Goal: Information Seeking & Learning: Learn about a topic

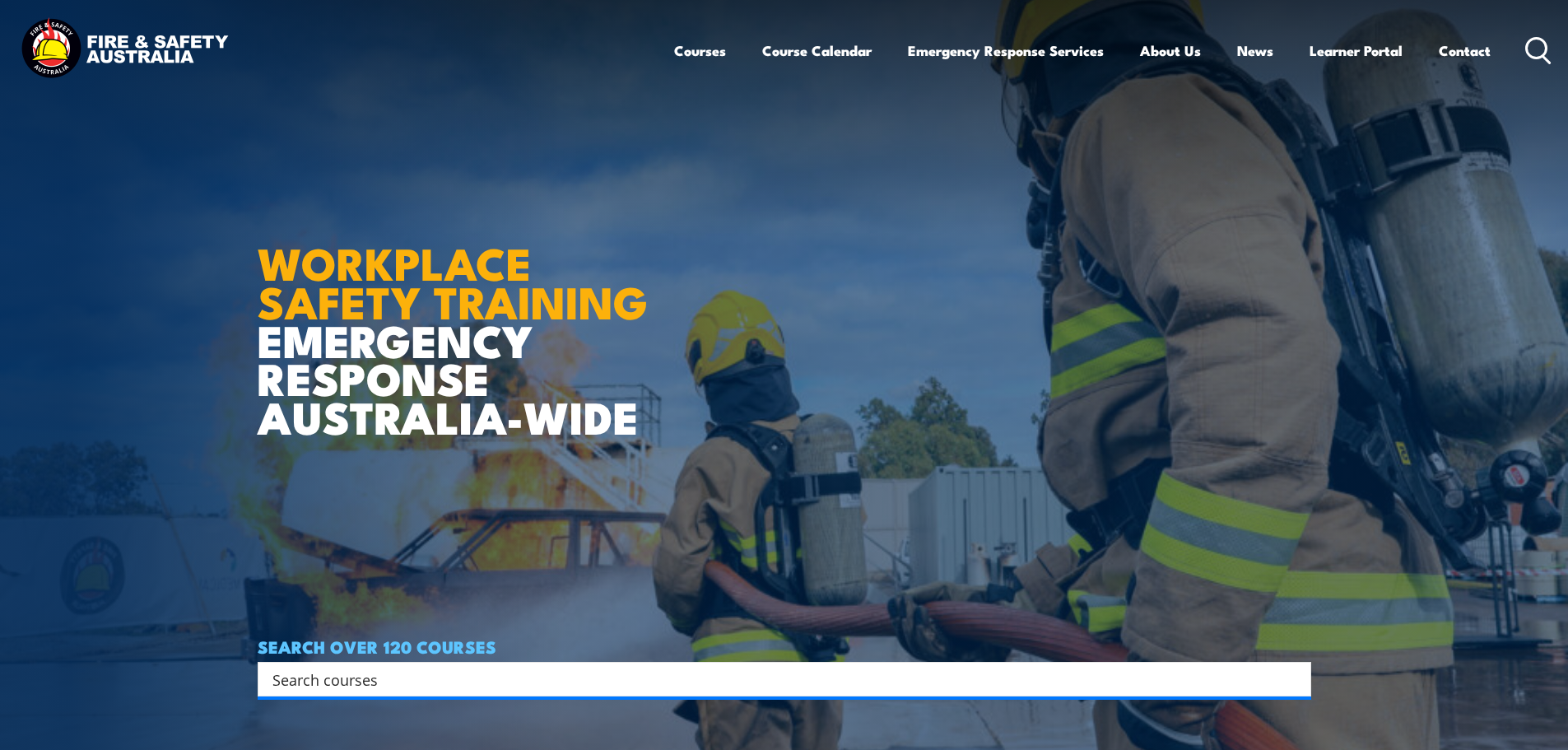
click at [427, 677] on input "Search input" at bounding box center [774, 678] width 1003 height 24
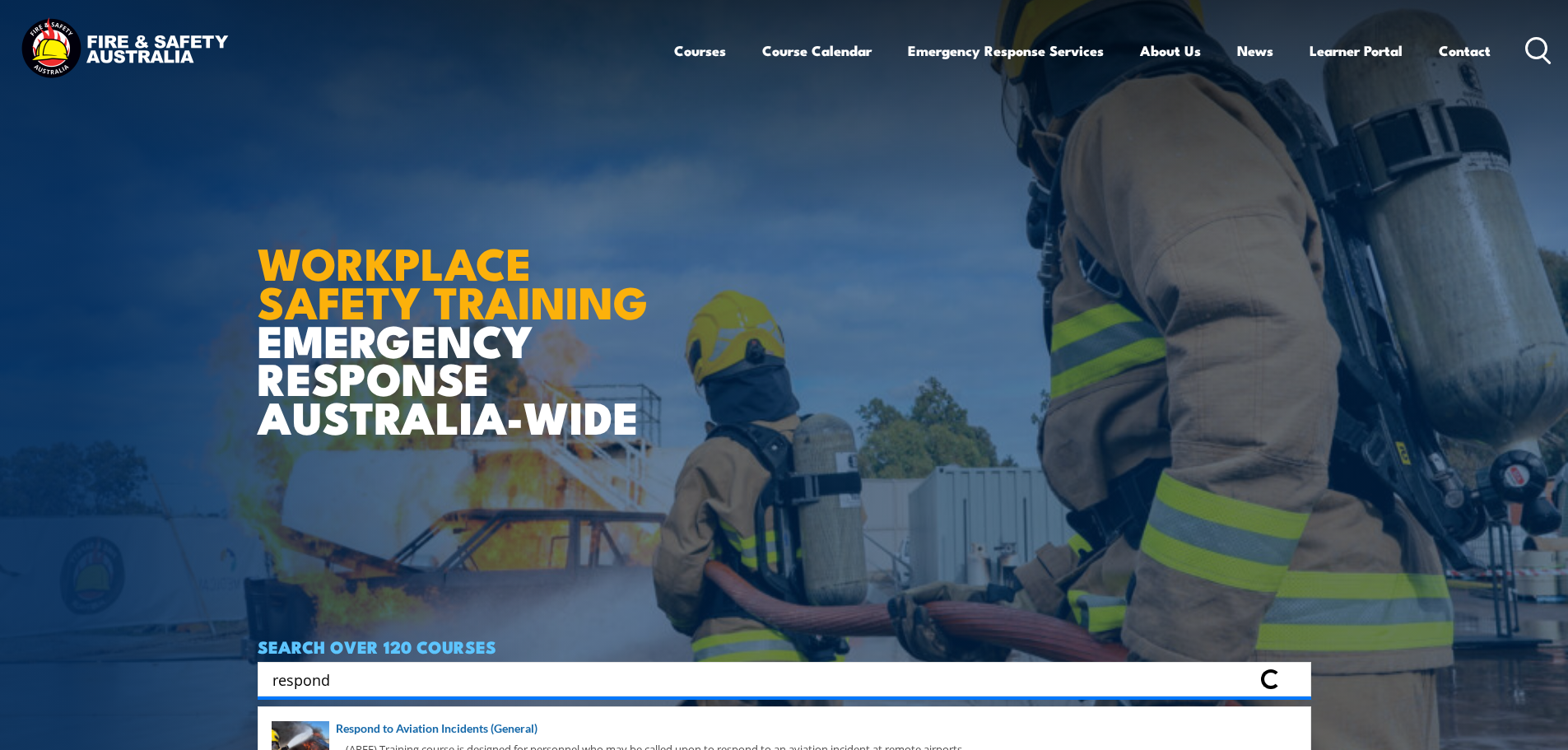
scroll to position [82, 0]
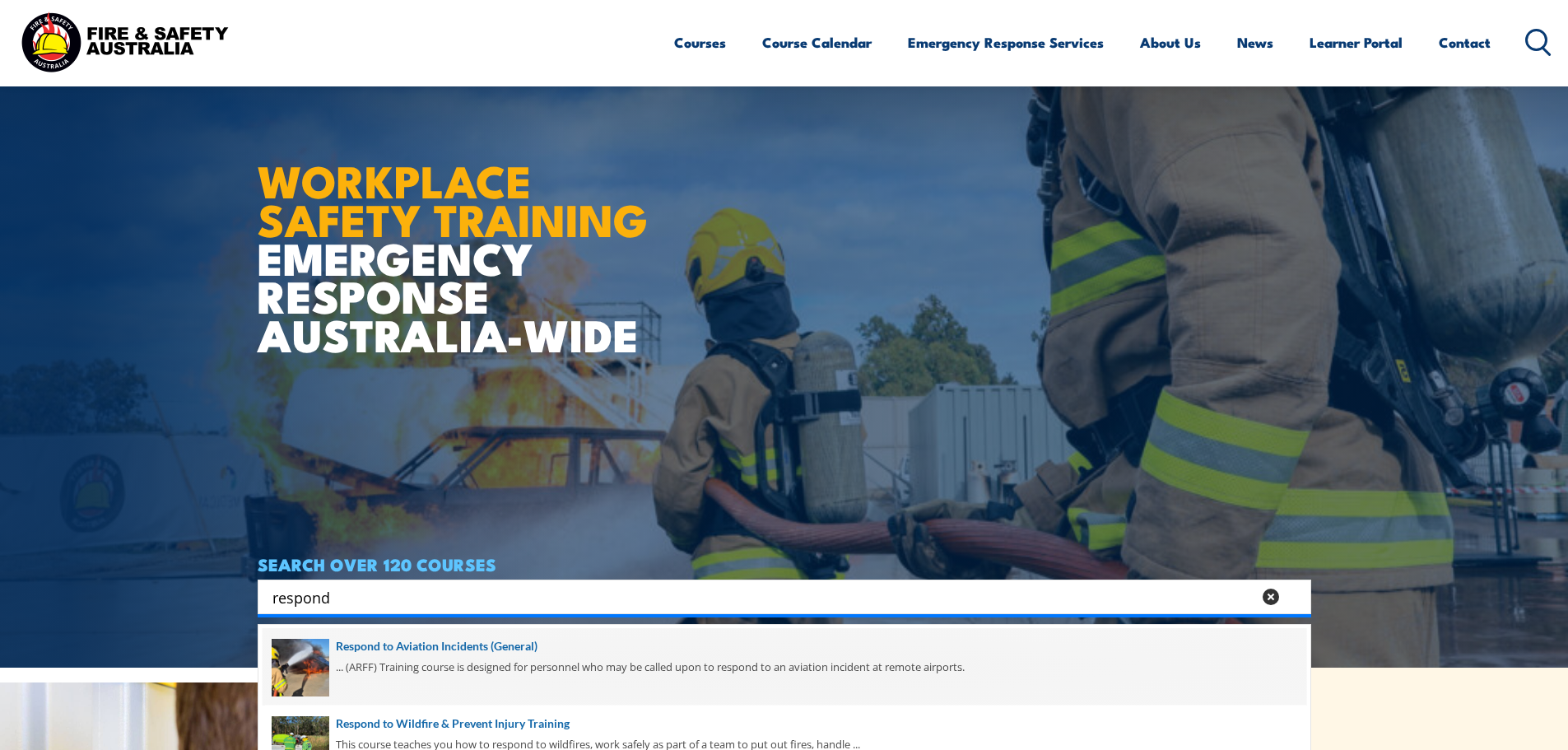
type input "respond"
click at [438, 649] on span at bounding box center [785, 666] width 1044 height 78
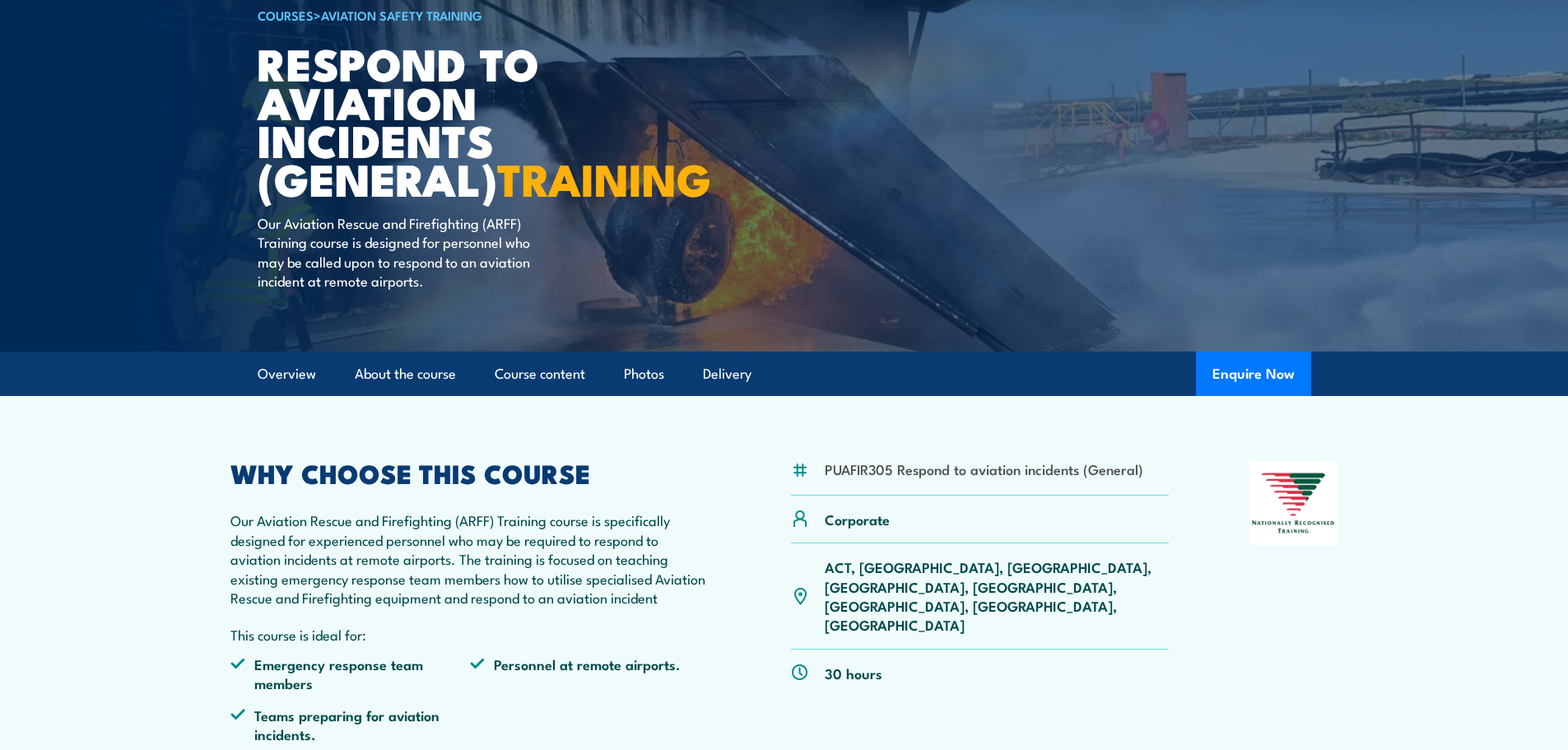
scroll to position [165, 0]
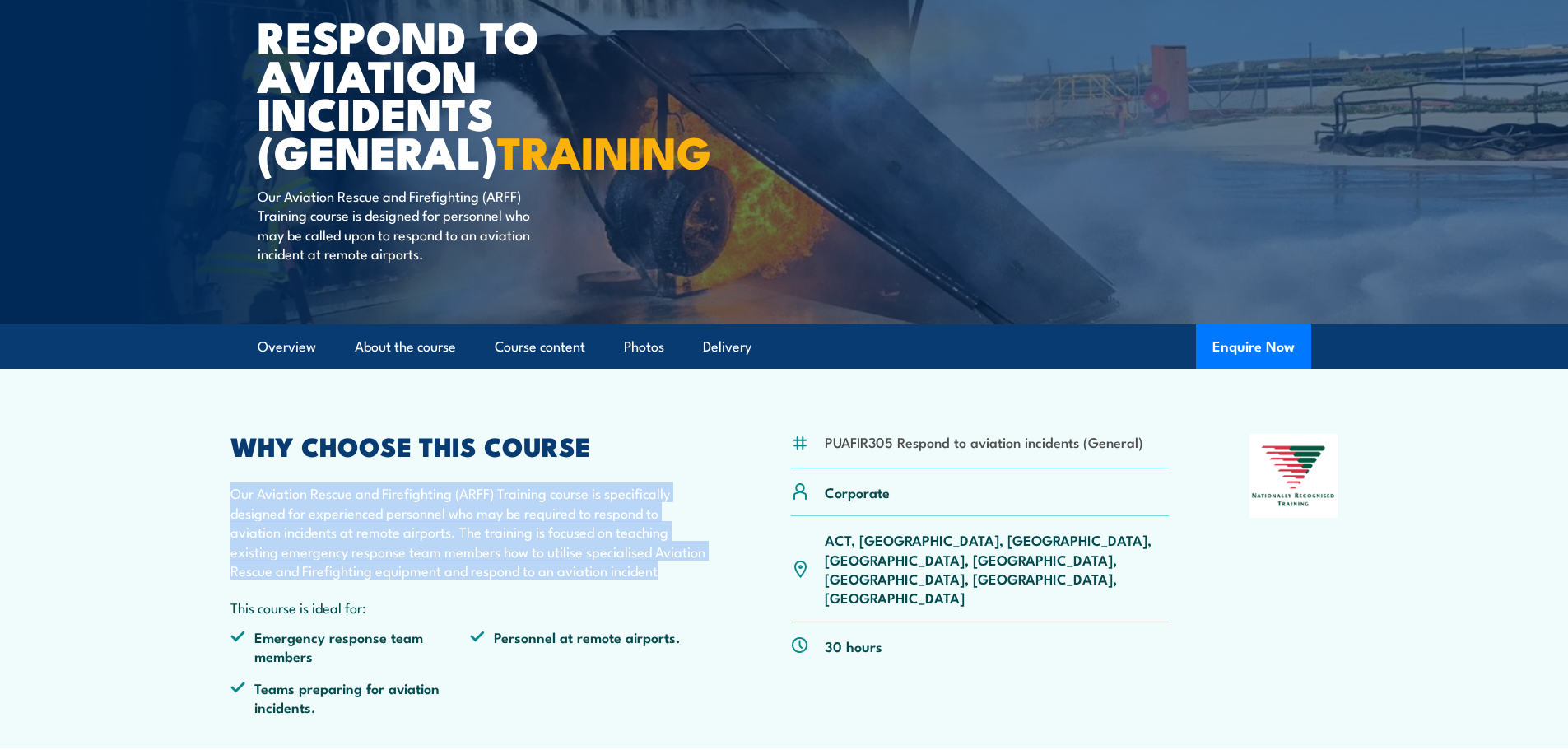
drag, startPoint x: 234, startPoint y: 533, endPoint x: 682, endPoint y: 607, distance: 454.1
click at [682, 579] on p "Our Aviation Rescue and Firefighting (ARFF) Training course is specifically des…" at bounding box center [471, 531] width 481 height 96
copy p "Our Aviation Rescue and Firefighting (ARFF) Training course is specifically des…"
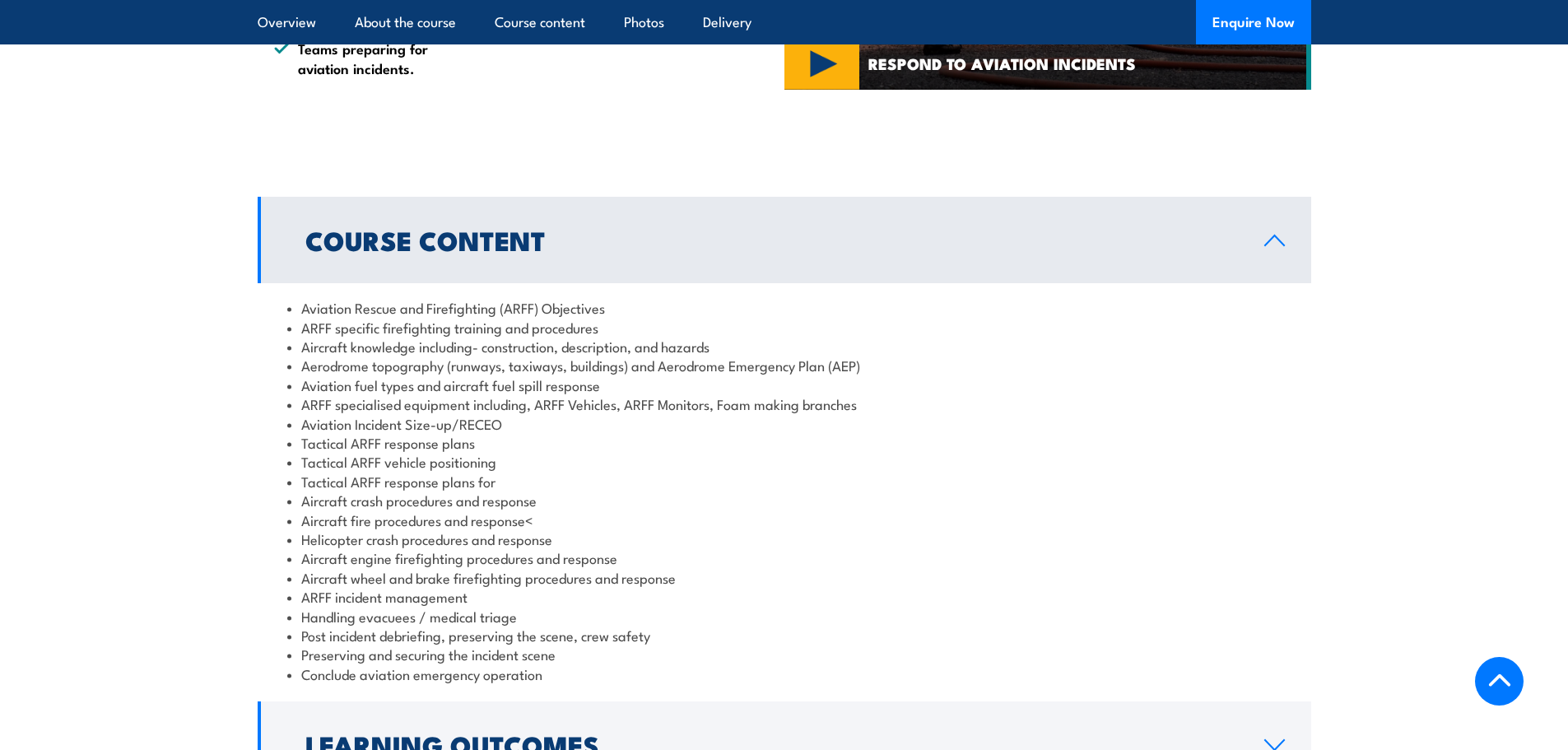
scroll to position [1314, 0]
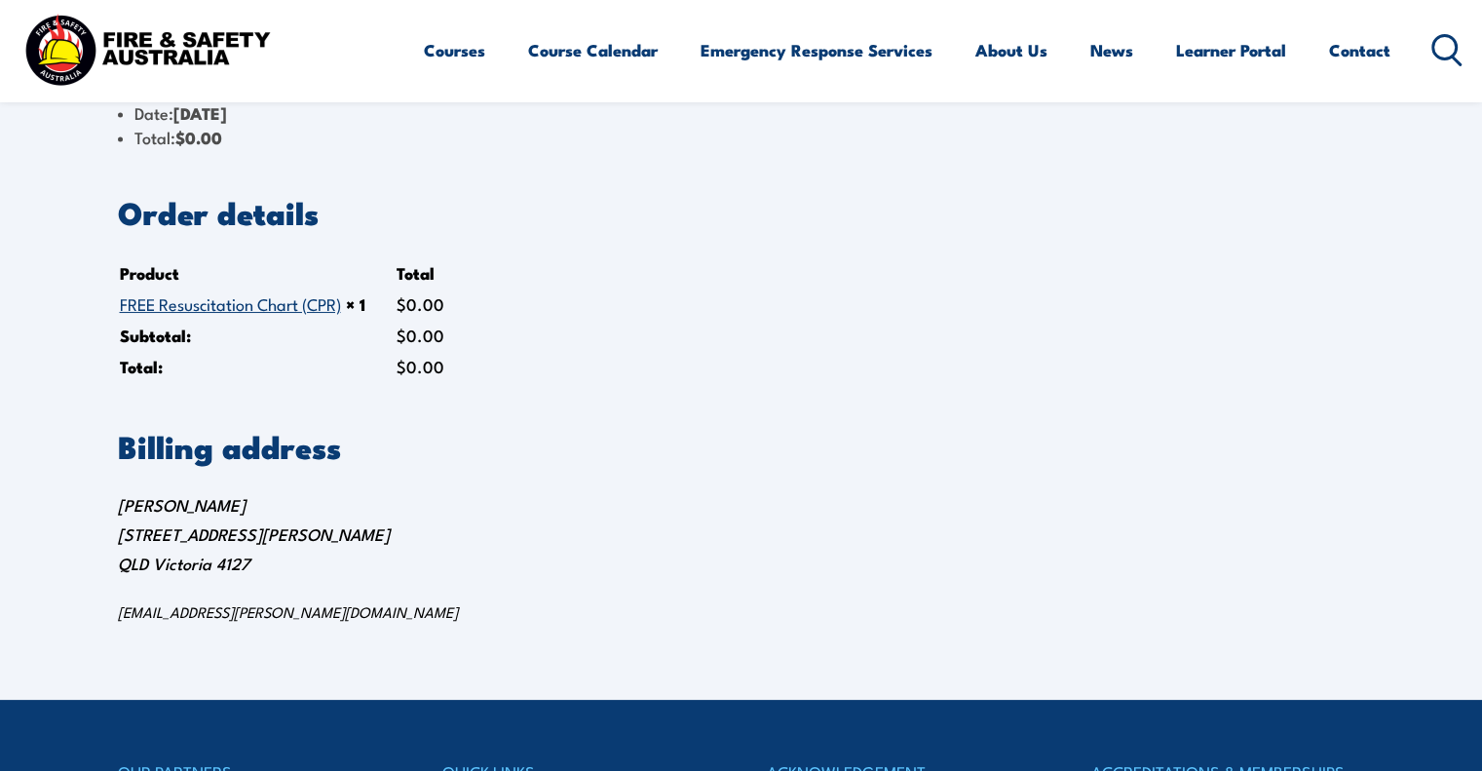
click at [277, 299] on link "FREE Resuscitation Chart (CPR)" at bounding box center [230, 302] width 221 height 23
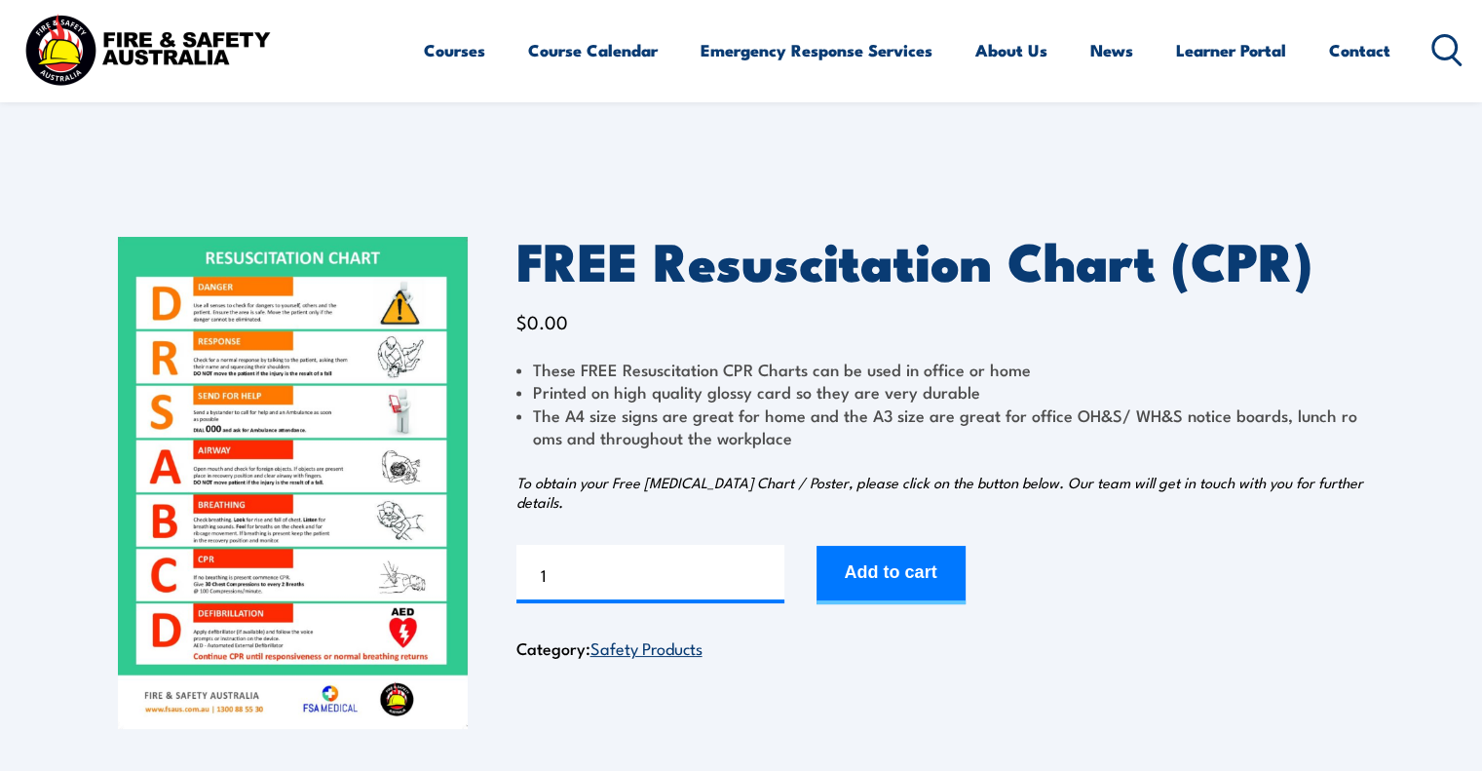
drag, startPoint x: 337, startPoint y: 355, endPoint x: 271, endPoint y: 348, distance: 66.6
click at [271, 348] on img at bounding box center [293, 483] width 350 height 492
